Goal: Task Accomplishment & Management: Use online tool/utility

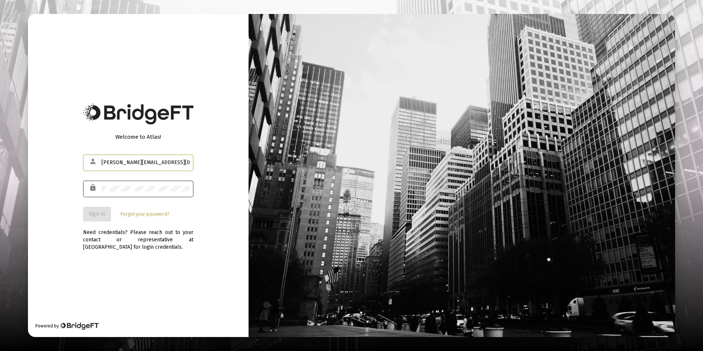
type input "[PERSON_NAME][EMAIL_ADDRESS][DOMAIN_NAME]"
click at [96, 215] on span "Sign In" at bounding box center [97, 214] width 16 height 6
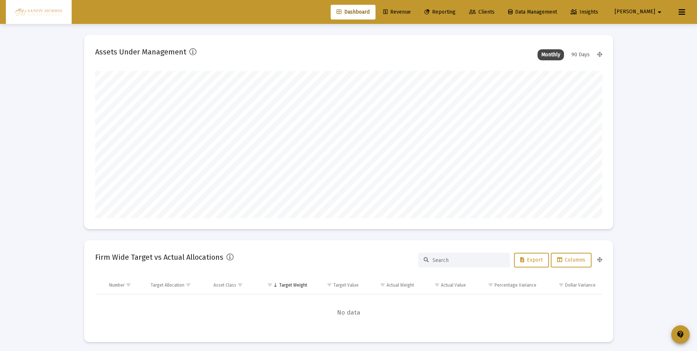
scroll to position [147, 273]
type input "[DATE]"
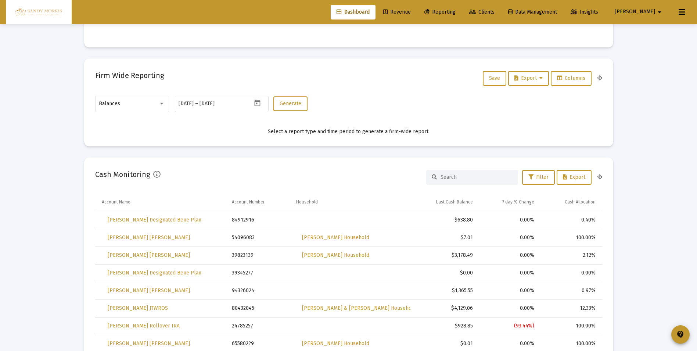
scroll to position [294, 0]
click at [161, 104] on div at bounding box center [162, 104] width 4 height 2
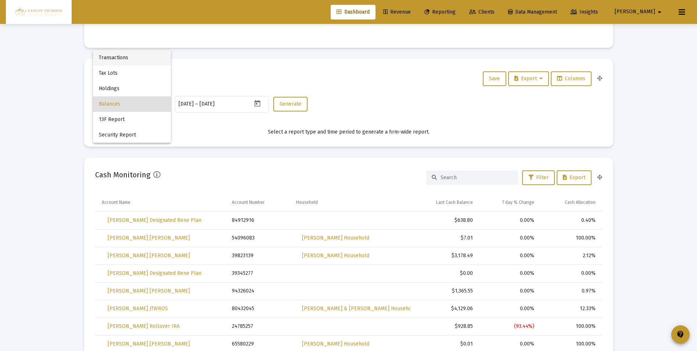
click at [116, 56] on span "Transactions" at bounding box center [132, 57] width 66 height 15
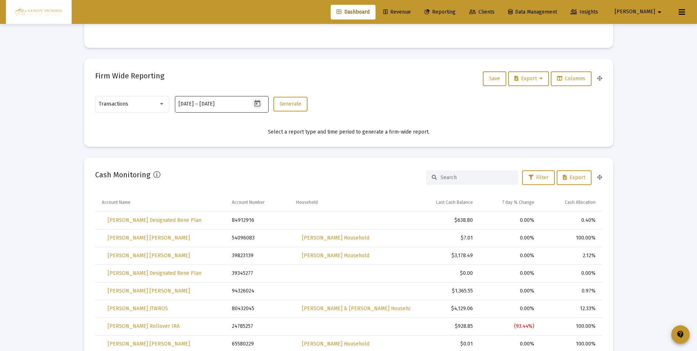
click at [256, 103] on icon "Open calendar" at bounding box center [258, 104] width 8 height 8
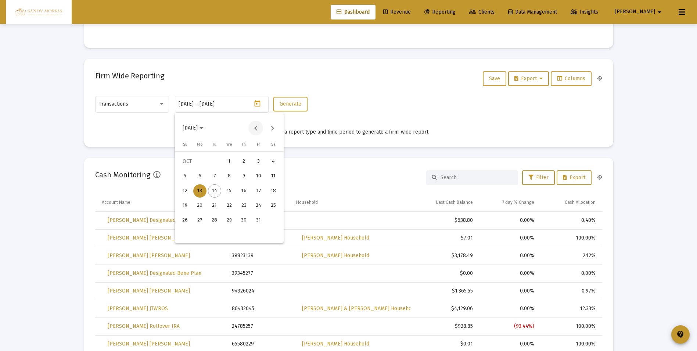
click at [254, 128] on button "Previous month" at bounding box center [256, 128] width 15 height 15
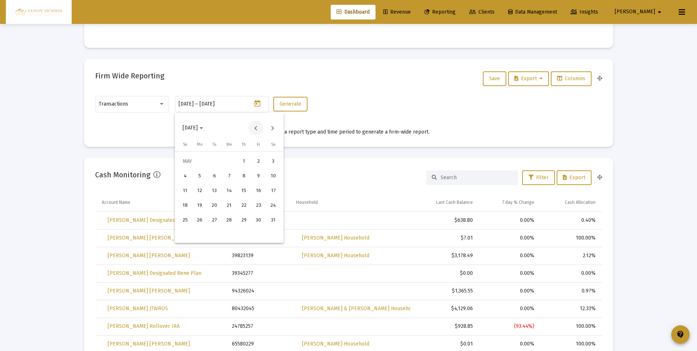
click at [254, 128] on button "Previous month" at bounding box center [256, 128] width 15 height 15
click at [230, 162] on div "1" at bounding box center [229, 161] width 13 height 13
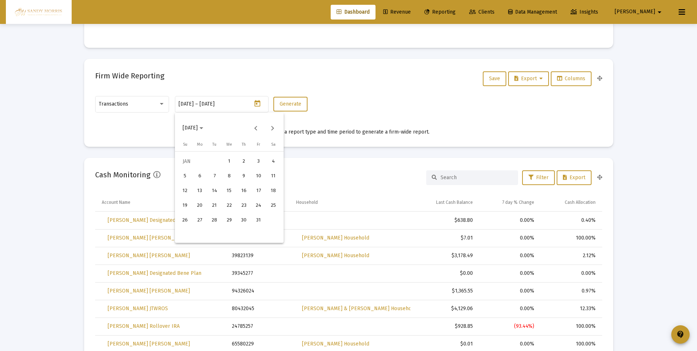
type input "[DATE]"
click at [273, 127] on button "Next month" at bounding box center [272, 128] width 15 height 15
click at [225, 104] on div at bounding box center [348, 175] width 697 height 351
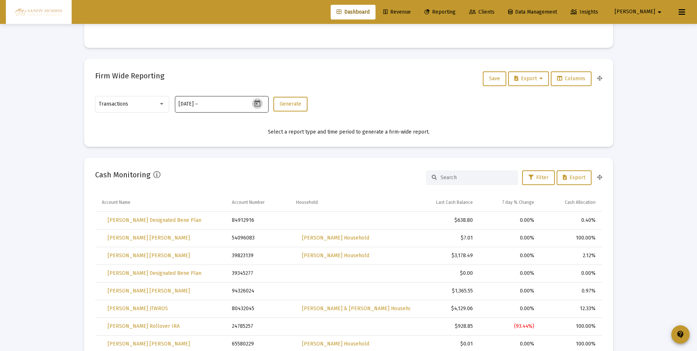
click at [254, 104] on icon "Open calendar" at bounding box center [258, 104] width 8 height 8
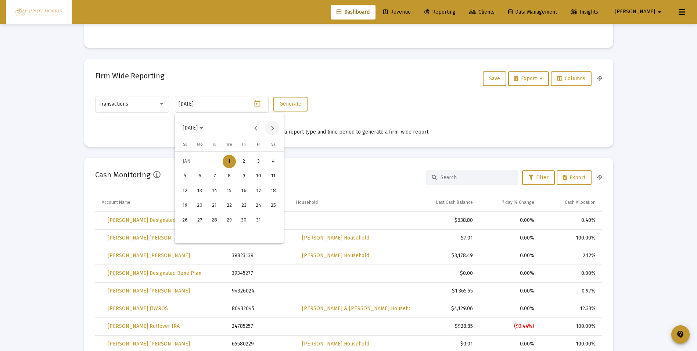
click at [272, 129] on button "Next month" at bounding box center [272, 128] width 15 height 15
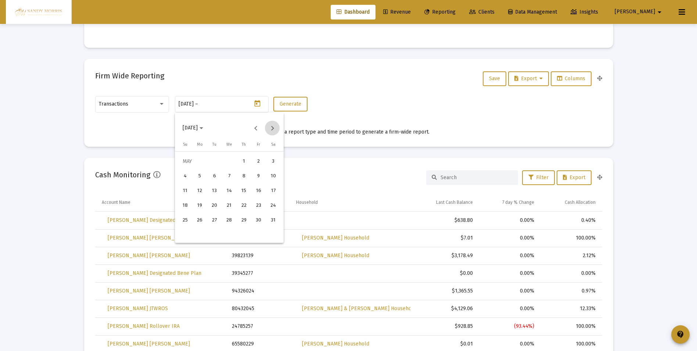
click at [272, 129] on button "Next month" at bounding box center [272, 128] width 15 height 15
click at [271, 129] on button "Next month" at bounding box center [272, 128] width 15 height 15
click at [214, 192] on div "14" at bounding box center [214, 190] width 13 height 13
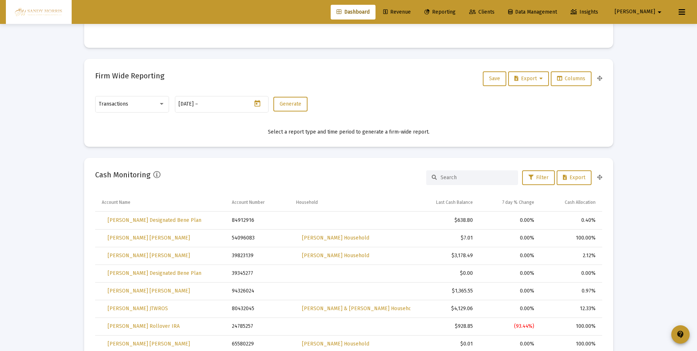
type input "[DATE]"
click at [288, 105] on span "Generate" at bounding box center [291, 104] width 22 height 6
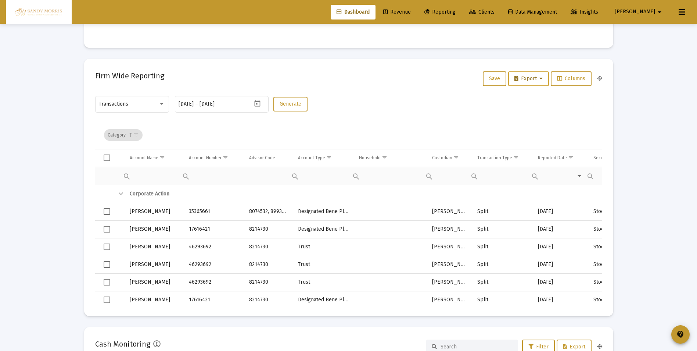
click at [543, 81] on button "Export" at bounding box center [528, 78] width 41 height 15
click at [641, 121] on div at bounding box center [348, 175] width 697 height 351
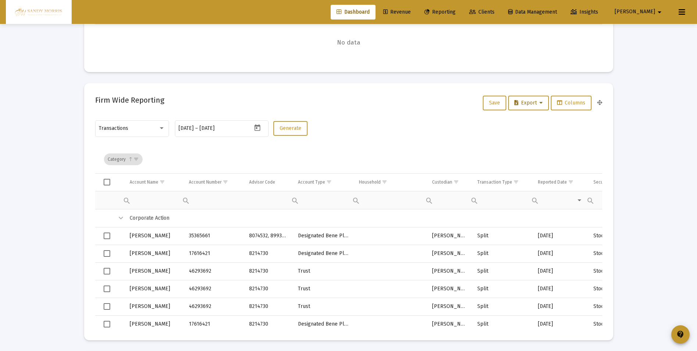
scroll to position [257, 0]
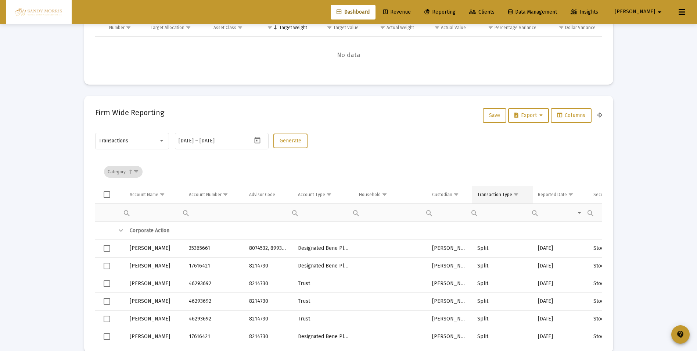
click at [522, 195] on td "Transaction Type" at bounding box center [502, 195] width 61 height 18
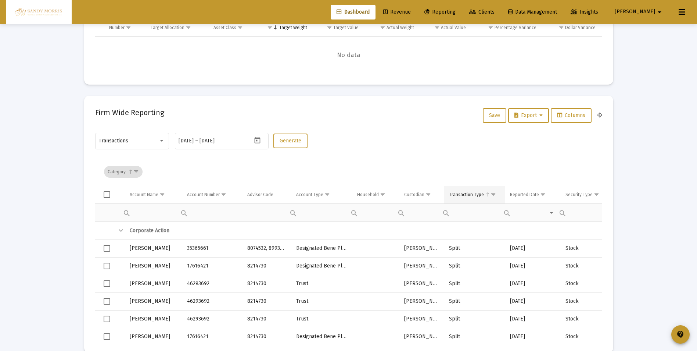
click at [485, 192] on span "Column Transaction Type" at bounding box center [488, 195] width 6 height 6
click at [469, 194] on div "Transaction Type" at bounding box center [466, 195] width 35 height 6
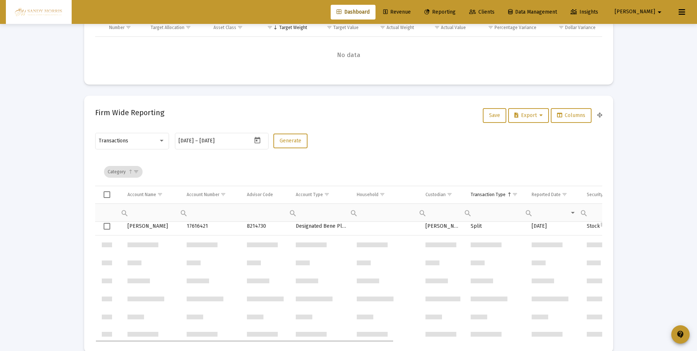
scroll to position [0, 0]
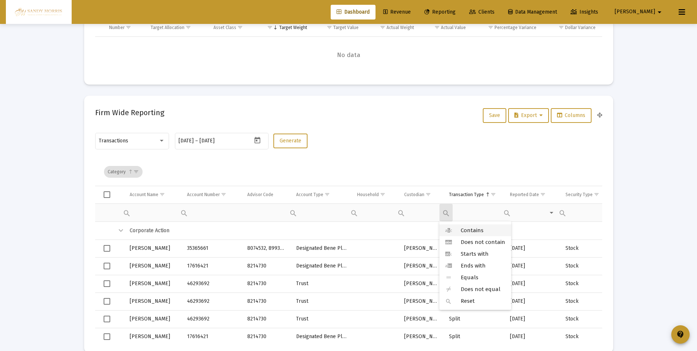
click at [465, 229] on span "Contains" at bounding box center [472, 230] width 23 height 7
type input "mana"
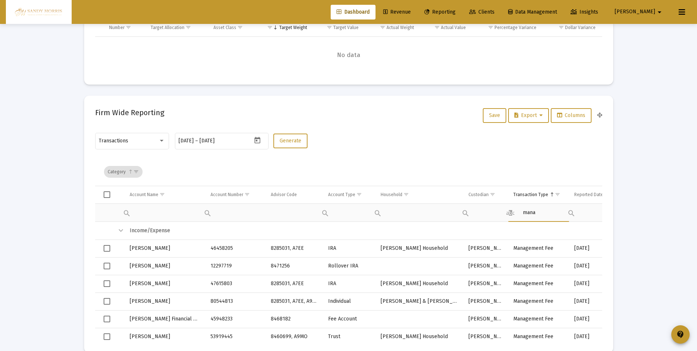
click at [545, 211] on div "Contains Does not contain Starts with Ends with Equals Does not equal Reset" at bounding box center [534, 212] width 61 height 18
click at [547, 211] on div "Contains Does not contain Starts with Ends with Equals Does not equal Reset" at bounding box center [534, 212] width 61 height 18
click at [536, 213] on div "Contains Does not contain Starts with Ends with Equals Does not equal Reset" at bounding box center [534, 212] width 61 height 18
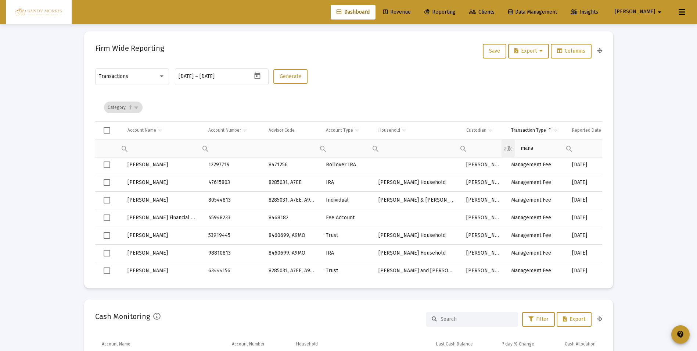
scroll to position [331, 0]
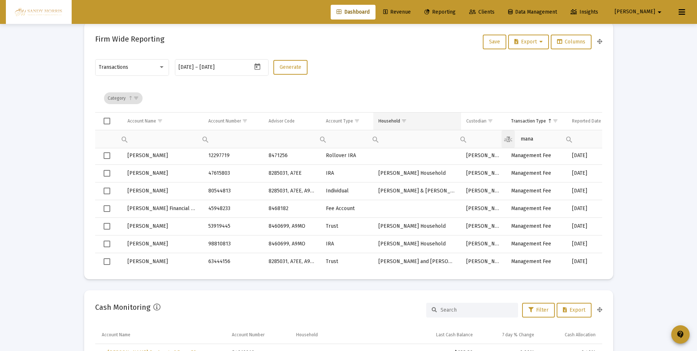
click at [404, 119] on span "Show filter options for column 'Household'" at bounding box center [404, 121] width 6 height 6
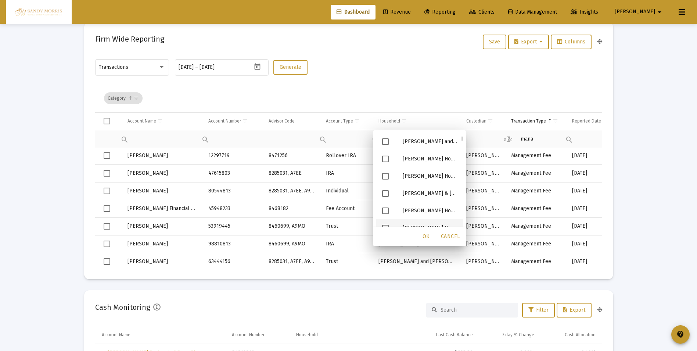
scroll to position [0, 0]
click at [431, 144] on div "Select All" at bounding box center [414, 143] width 50 height 6
click at [382, 140] on span "Filter options" at bounding box center [385, 142] width 7 height 7
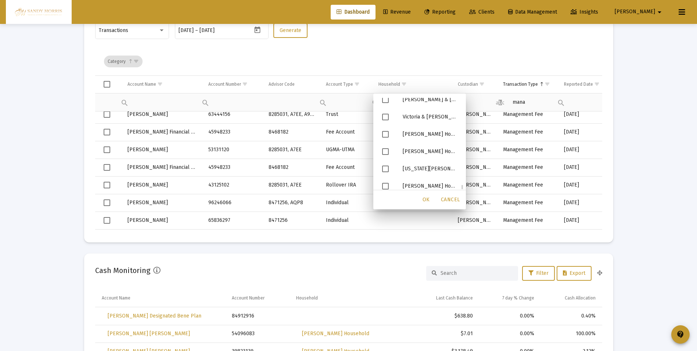
scroll to position [5148, 0]
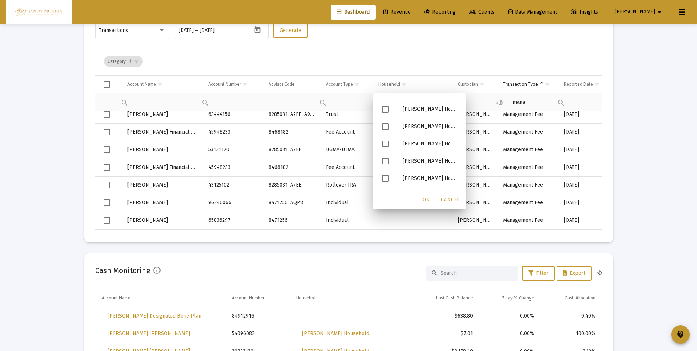
drag, startPoint x: 462, startPoint y: 188, endPoint x: 463, endPoint y: 143, distance: 45.2
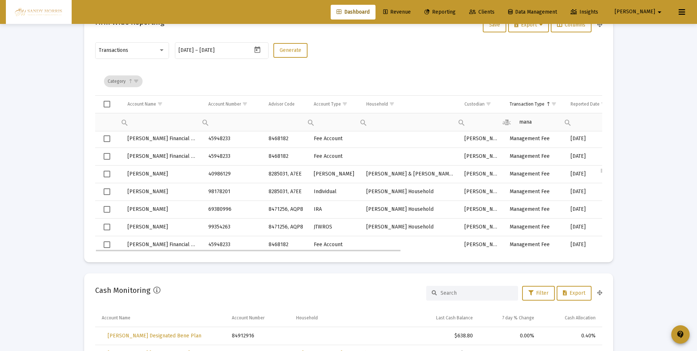
scroll to position [345, 0]
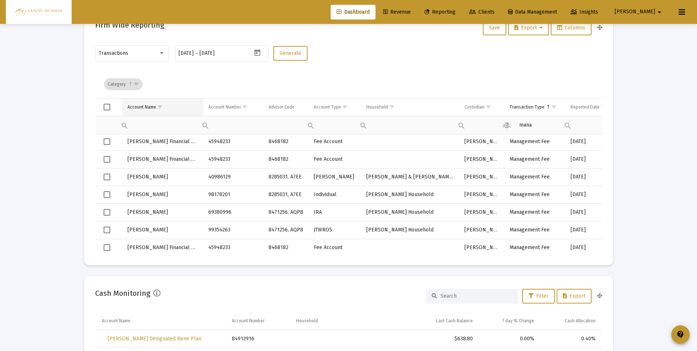
click at [158, 107] on span "Show filter options for column 'Account Name'" at bounding box center [160, 107] width 6 height 6
click at [146, 106] on div "Account Name" at bounding box center [142, 107] width 29 height 6
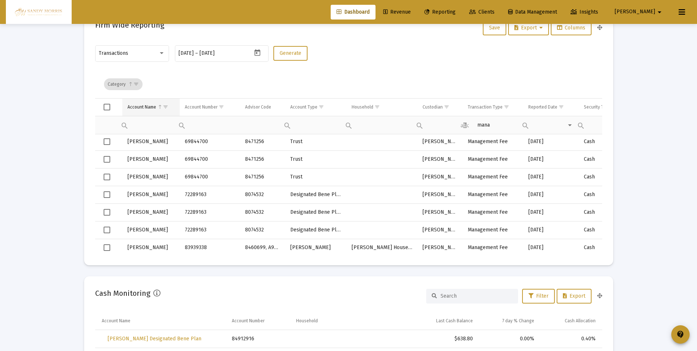
click at [149, 108] on div "Account Name" at bounding box center [142, 107] width 29 height 6
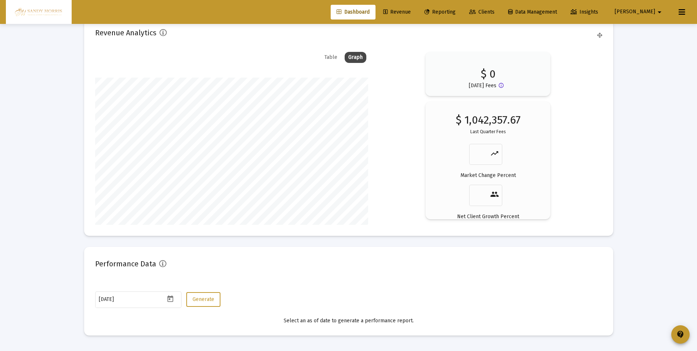
scroll to position [1264, 0]
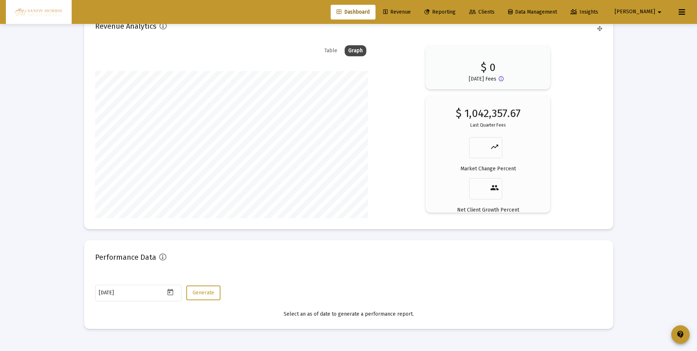
drag, startPoint x: 602, startPoint y: 195, endPoint x: 596, endPoint y: 155, distance: 40.8
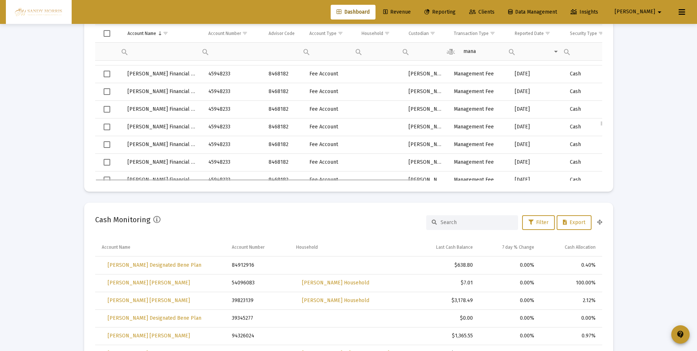
scroll to position [44929, 0]
click at [603, 152] on mat-card "Firm Wide Reporting Save Export Columns Transactions [DATE] [DATE] – [DATE] Gen…" at bounding box center [348, 63] width 529 height 257
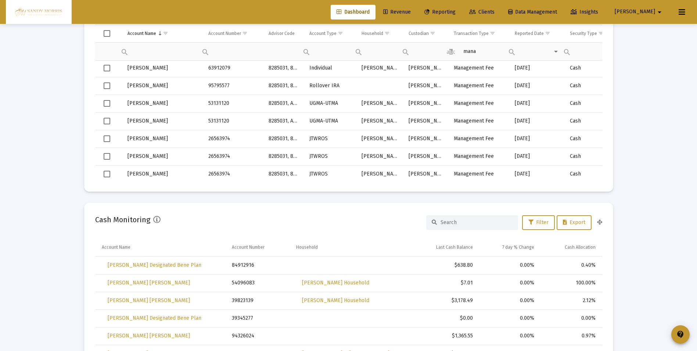
scroll to position [49926, 0]
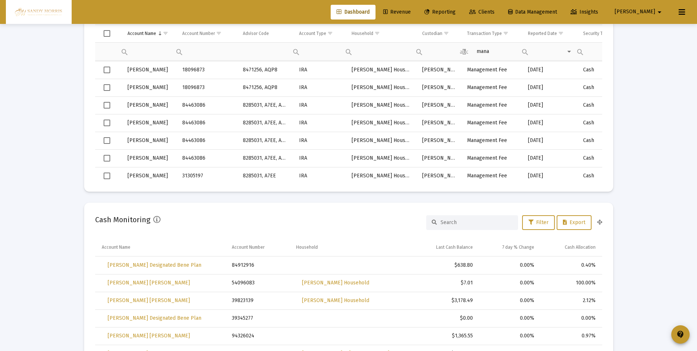
drag, startPoint x: 602, startPoint y: 125, endPoint x: 612, endPoint y: 136, distance: 14.6
click at [603, 133] on mat-card "Firm Wide Reporting Save Export Columns Transactions [DATE] [DATE] – [DATE] Gen…" at bounding box center [348, 63] width 529 height 257
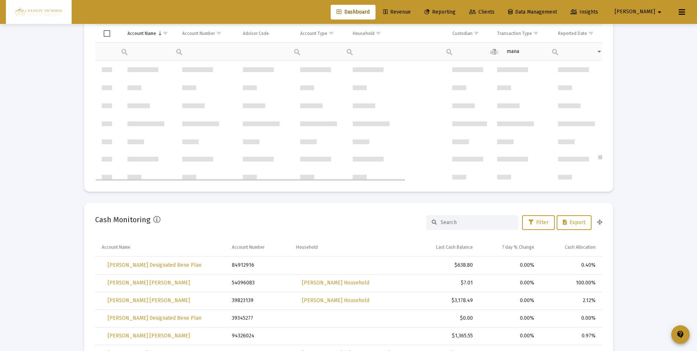
scroll to position [70165, 0]
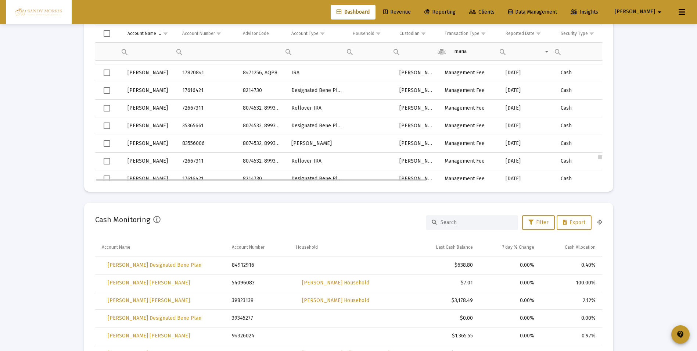
drag, startPoint x: 602, startPoint y: 130, endPoint x: 602, endPoint y: 162, distance: 32.0
click at [600, 160] on div "Data grid" at bounding box center [600, 121] width 5 height 120
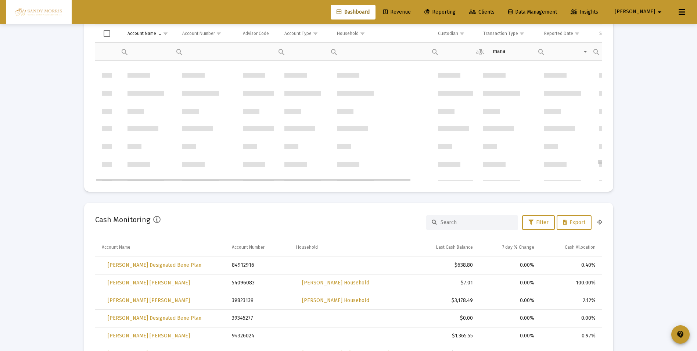
click at [600, 164] on div "Data grid" at bounding box center [600, 121] width 5 height 120
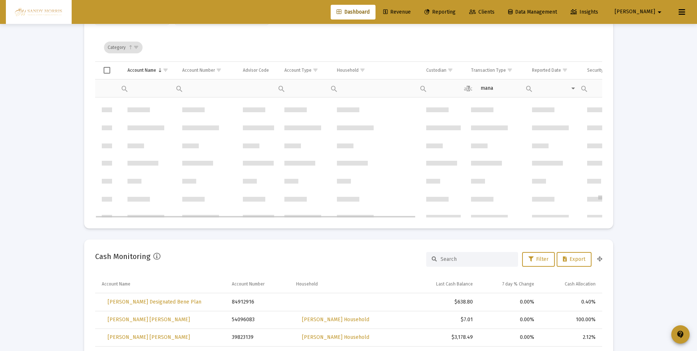
scroll to position [72756, 0]
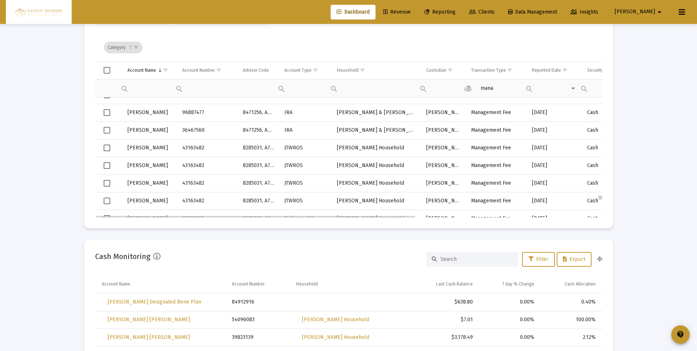
drag, startPoint x: 602, startPoint y: 199, endPoint x: 601, endPoint y: 194, distance: 5.0
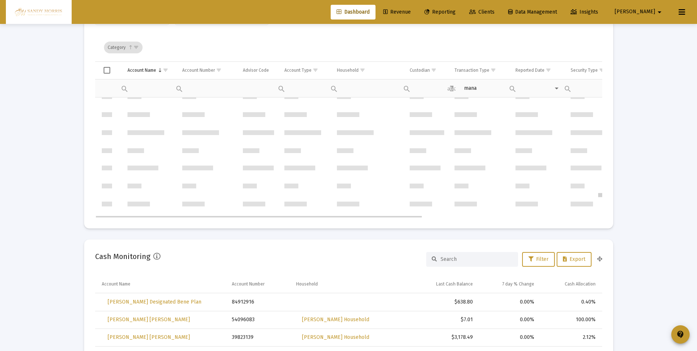
scroll to position [70916, 0]
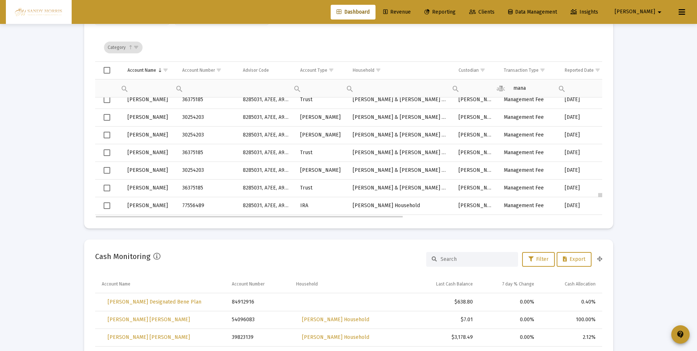
drag, startPoint x: 600, startPoint y: 196, endPoint x: 598, endPoint y: 189, distance: 6.8
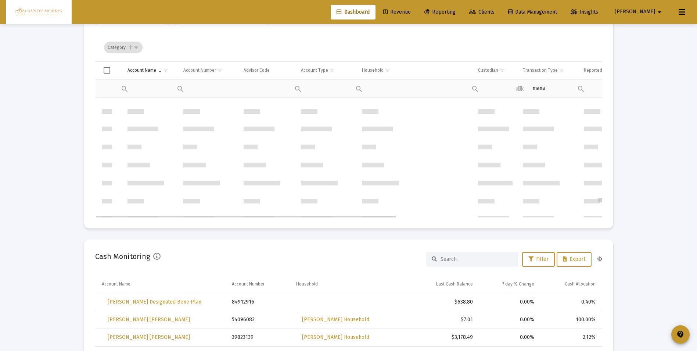
scroll to position [74860, 0]
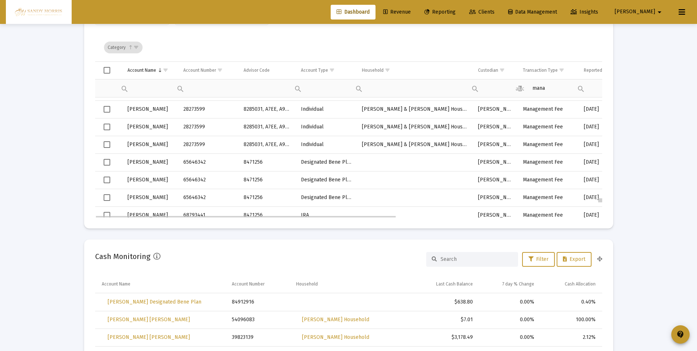
click at [600, 202] on div "Data grid" at bounding box center [600, 157] width 5 height 120
click at [604, 199] on mat-card "Firm Wide Reporting Save Export Columns Transactions [DATE] [DATE] – [DATE] Gen…" at bounding box center [348, 99] width 529 height 257
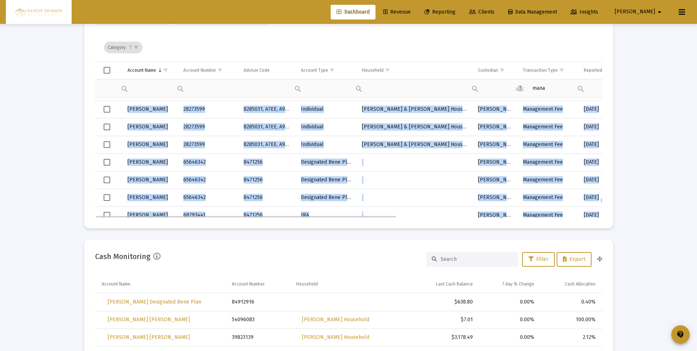
click at [601, 197] on mat-card "Firm Wide Reporting Save Export Columns Transactions [DATE] [DATE] – [DATE] Gen…" at bounding box center [348, 99] width 529 height 257
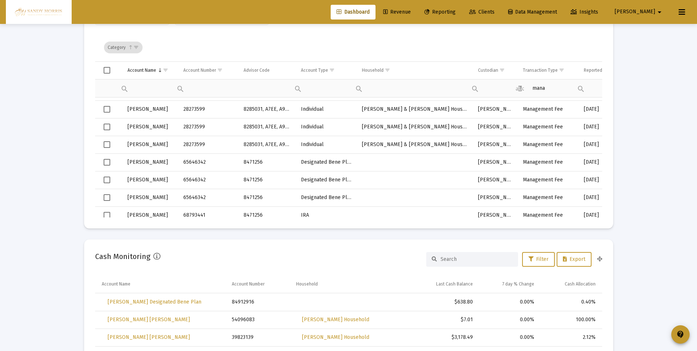
drag, startPoint x: 602, startPoint y: 196, endPoint x: 607, endPoint y: 192, distance: 7.3
click at [607, 192] on mat-card "Firm Wide Reporting Save Export Columns Transactions [DATE] [DATE] – [DATE] Gen…" at bounding box center [348, 99] width 529 height 257
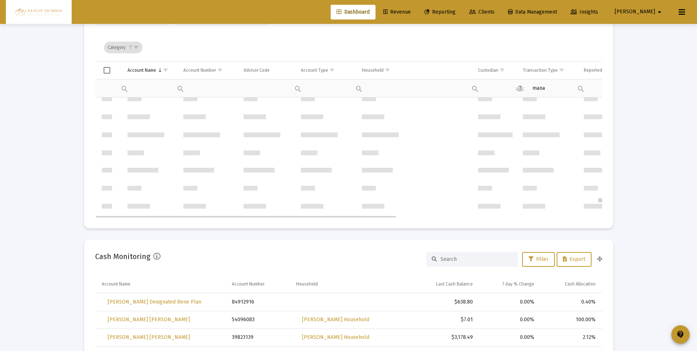
drag, startPoint x: 602, startPoint y: 200, endPoint x: 602, endPoint y: 193, distance: 6.3
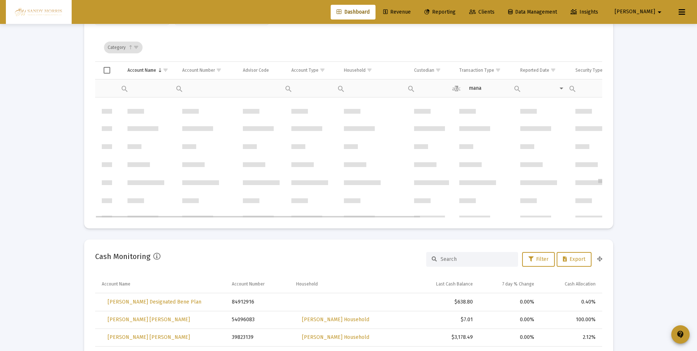
click at [602, 182] on div "Data grid" at bounding box center [600, 157] width 5 height 120
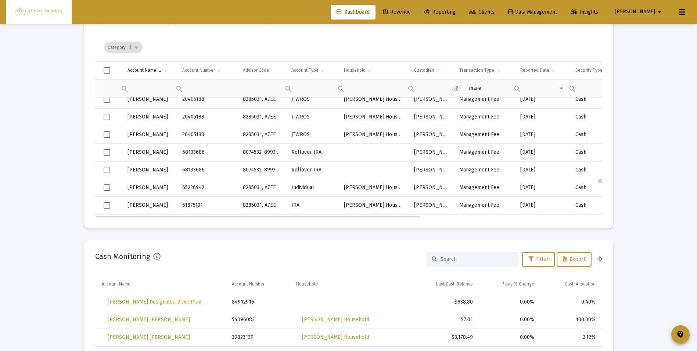
click at [602, 182] on div "Data grid" at bounding box center [601, 181] width 4 height 4
click at [600, 169] on div "Data grid" at bounding box center [600, 157] width 5 height 120
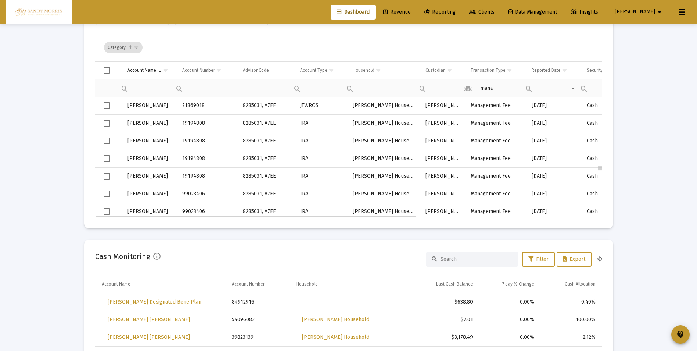
click at [600, 169] on div "Data grid" at bounding box center [601, 168] width 4 height 4
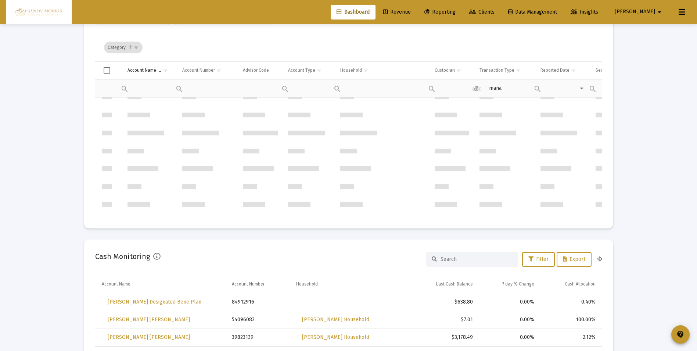
scroll to position [53036, 0]
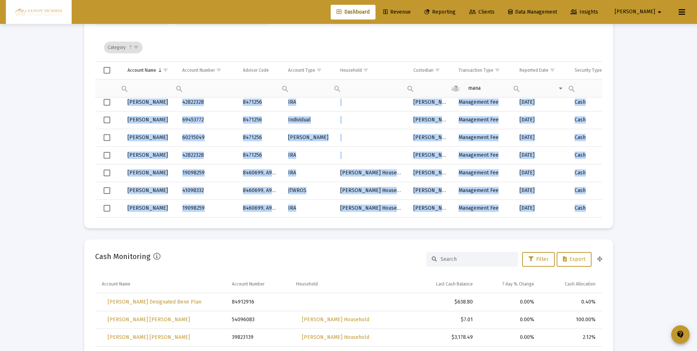
drag, startPoint x: 601, startPoint y: 173, endPoint x: 603, endPoint y: 182, distance: 8.7
drag, startPoint x: 603, startPoint y: 182, endPoint x: 617, endPoint y: 182, distance: 14.0
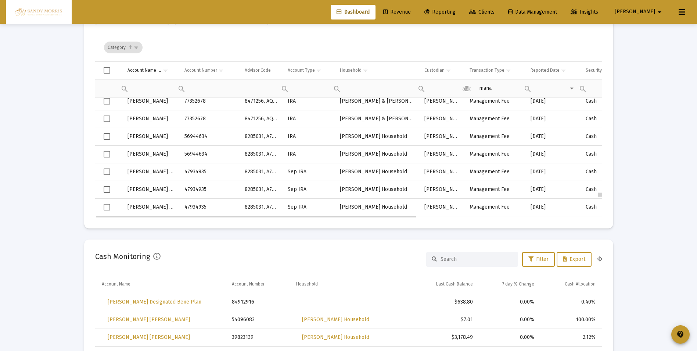
scroll to position [70124, 0]
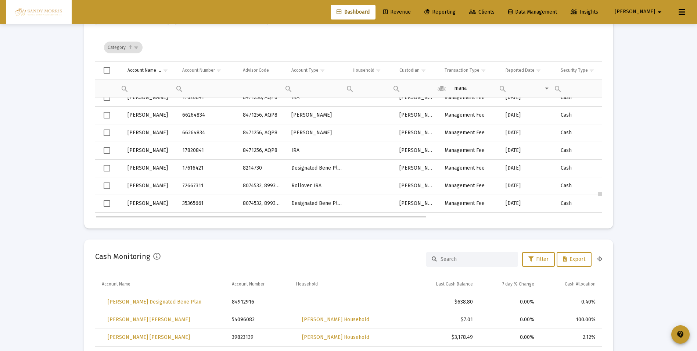
drag, startPoint x: 601, startPoint y: 172, endPoint x: 600, endPoint y: 199, distance: 27.6
click at [108, 169] on span "Select row" at bounding box center [107, 168] width 7 height 7
click at [107, 187] on span "Select row" at bounding box center [107, 185] width 7 height 7
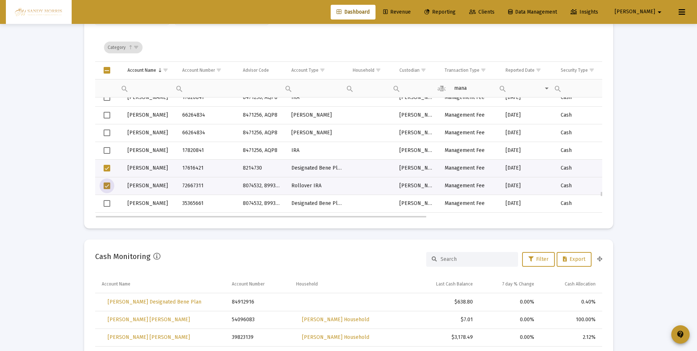
click at [106, 186] on span "Select row" at bounding box center [107, 185] width 7 height 7
click at [108, 168] on span "Select row" at bounding box center [107, 168] width 7 height 7
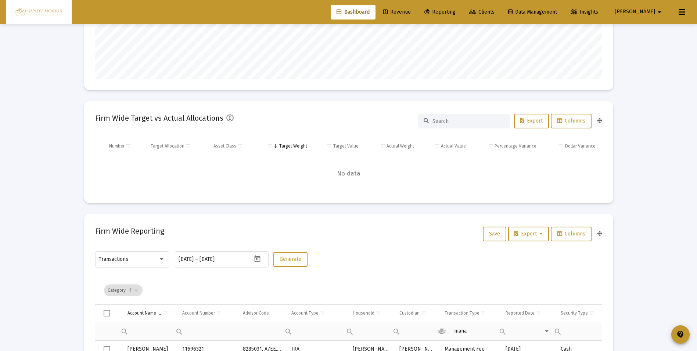
scroll to position [0, 0]
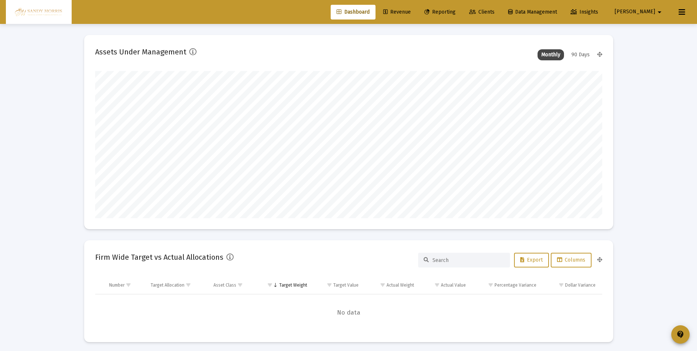
click at [417, 8] on link "Revenue" at bounding box center [397, 12] width 39 height 15
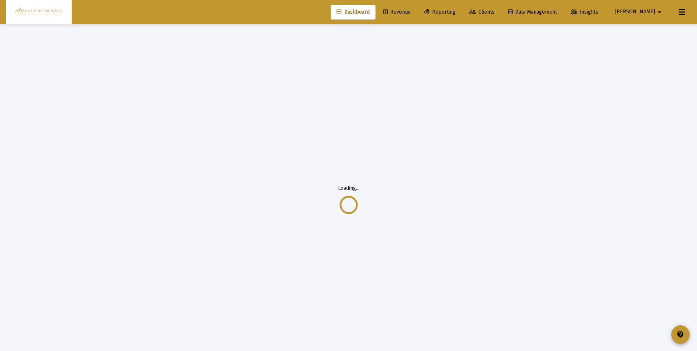
click at [369, 15] on span "Dashboard" at bounding box center [353, 12] width 33 height 6
